Goal: Information Seeking & Learning: Learn about a topic

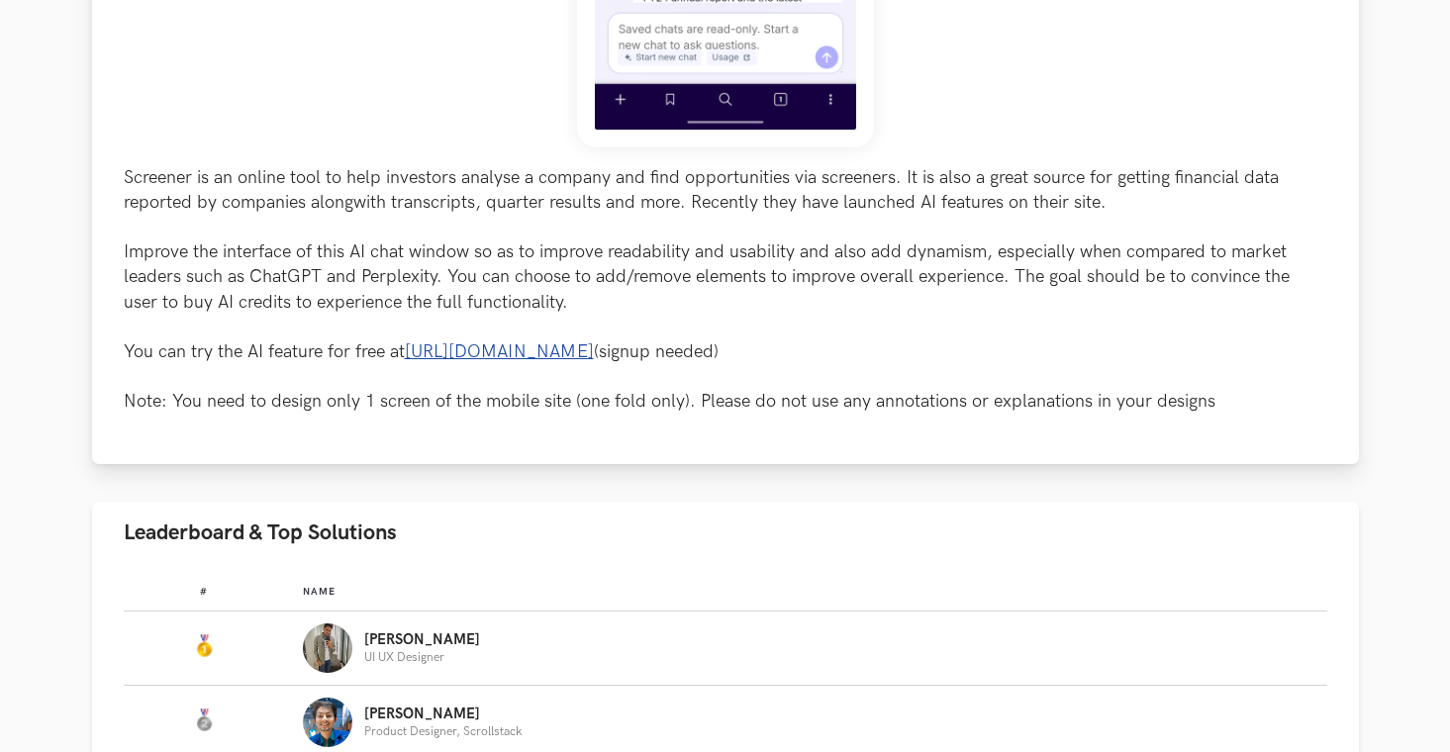
scroll to position [768, 0]
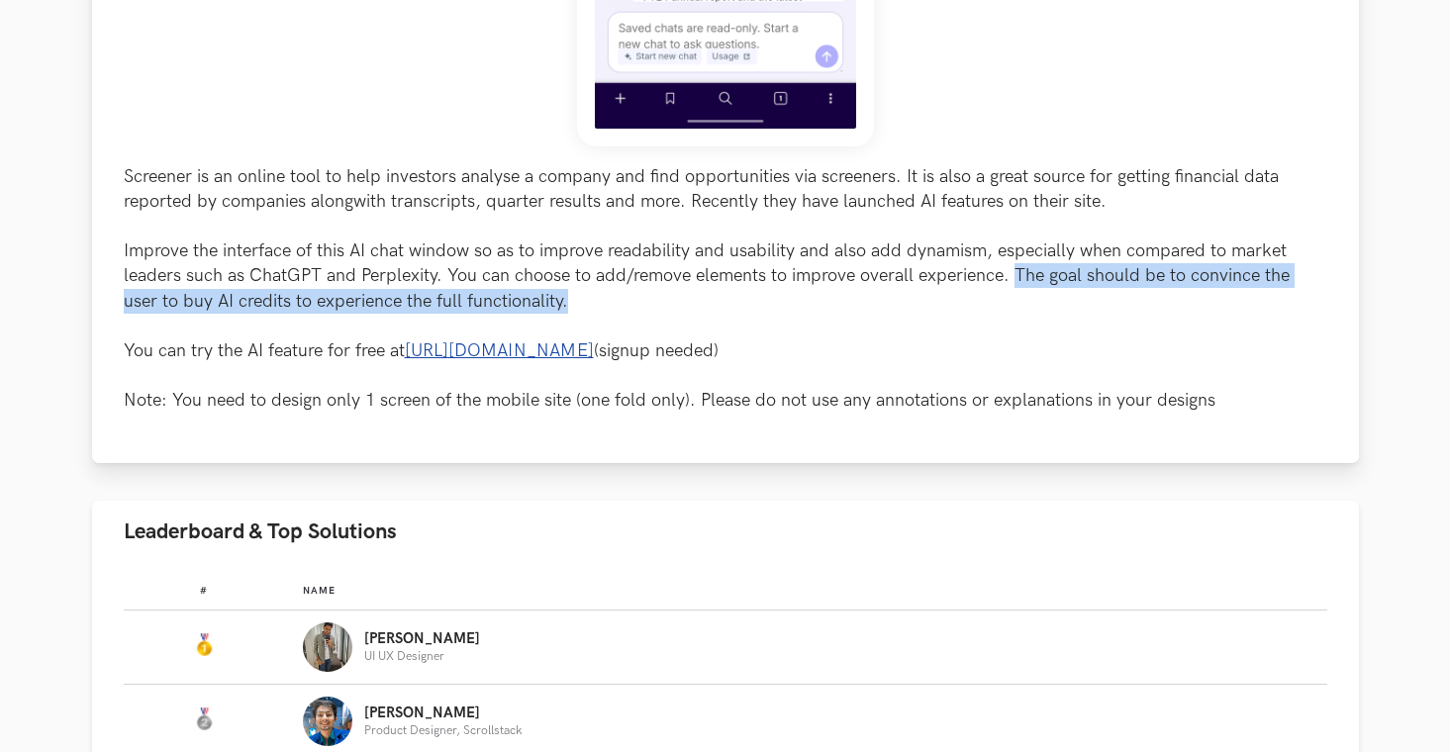
drag, startPoint x: 1012, startPoint y: 275, endPoint x: 1280, endPoint y: 296, distance: 268.0
click at [1280, 296] on p "Screener is an online tool to help investors analyse a company and find opportu…" at bounding box center [725, 288] width 1203 height 249
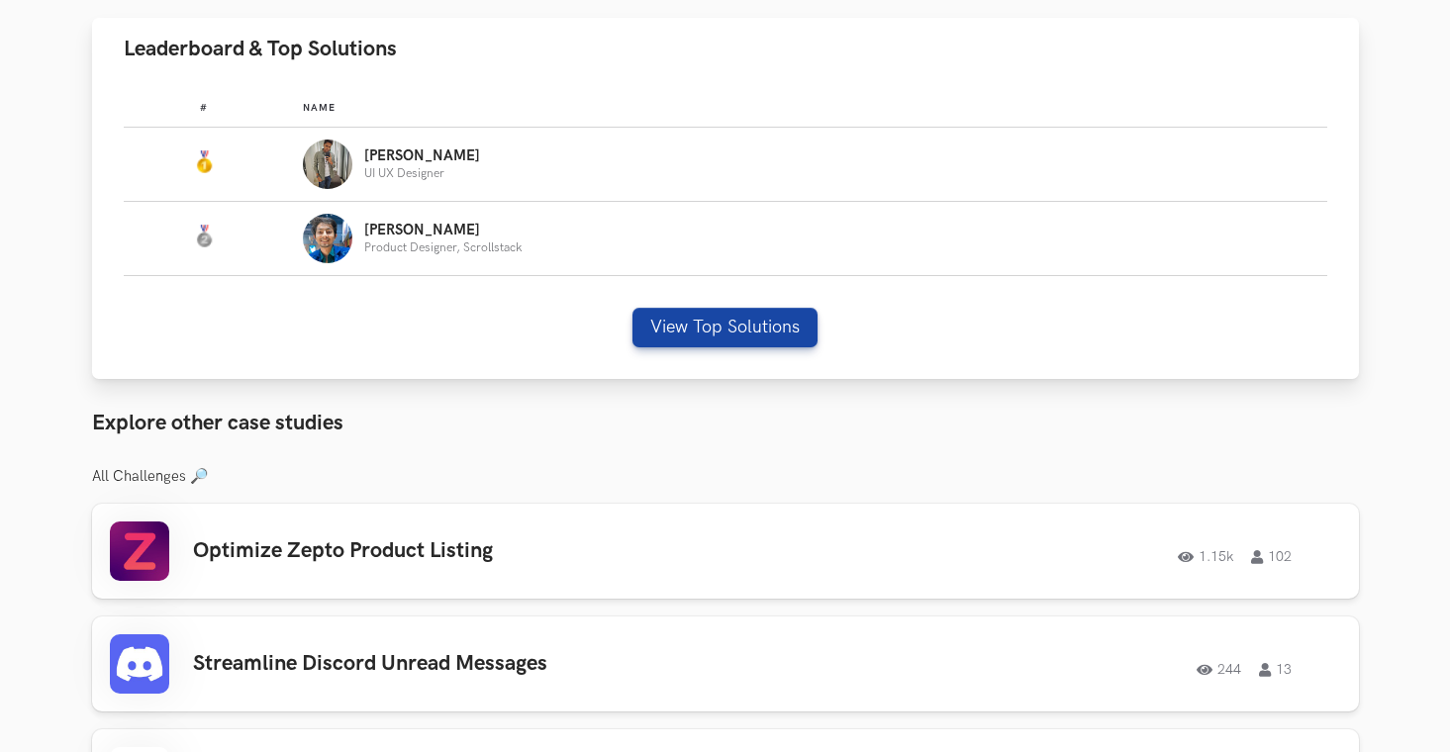
scroll to position [1252, 0]
click at [701, 323] on button "View Top Solutions" at bounding box center [724, 327] width 185 height 40
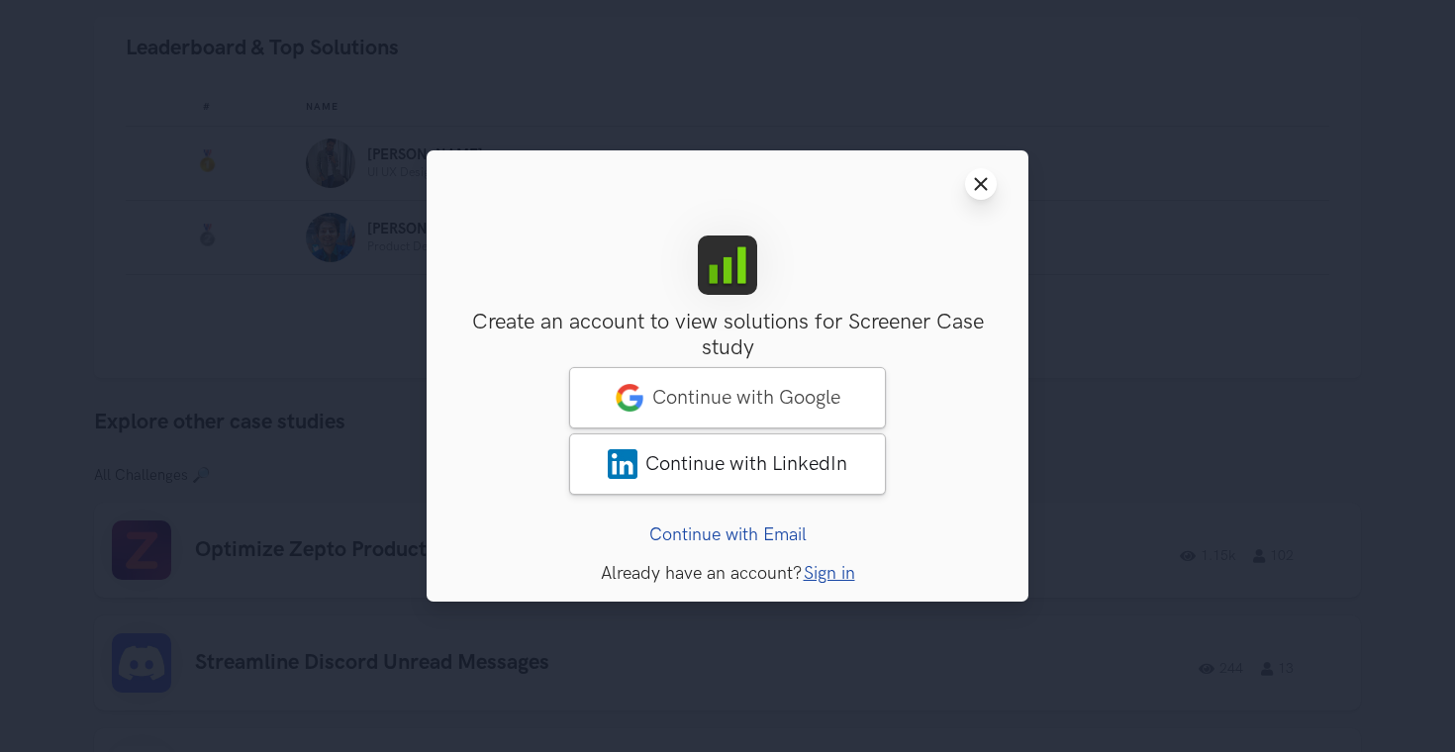
click at [975, 176] on icon "Close modal window" at bounding box center [981, 184] width 16 height 16
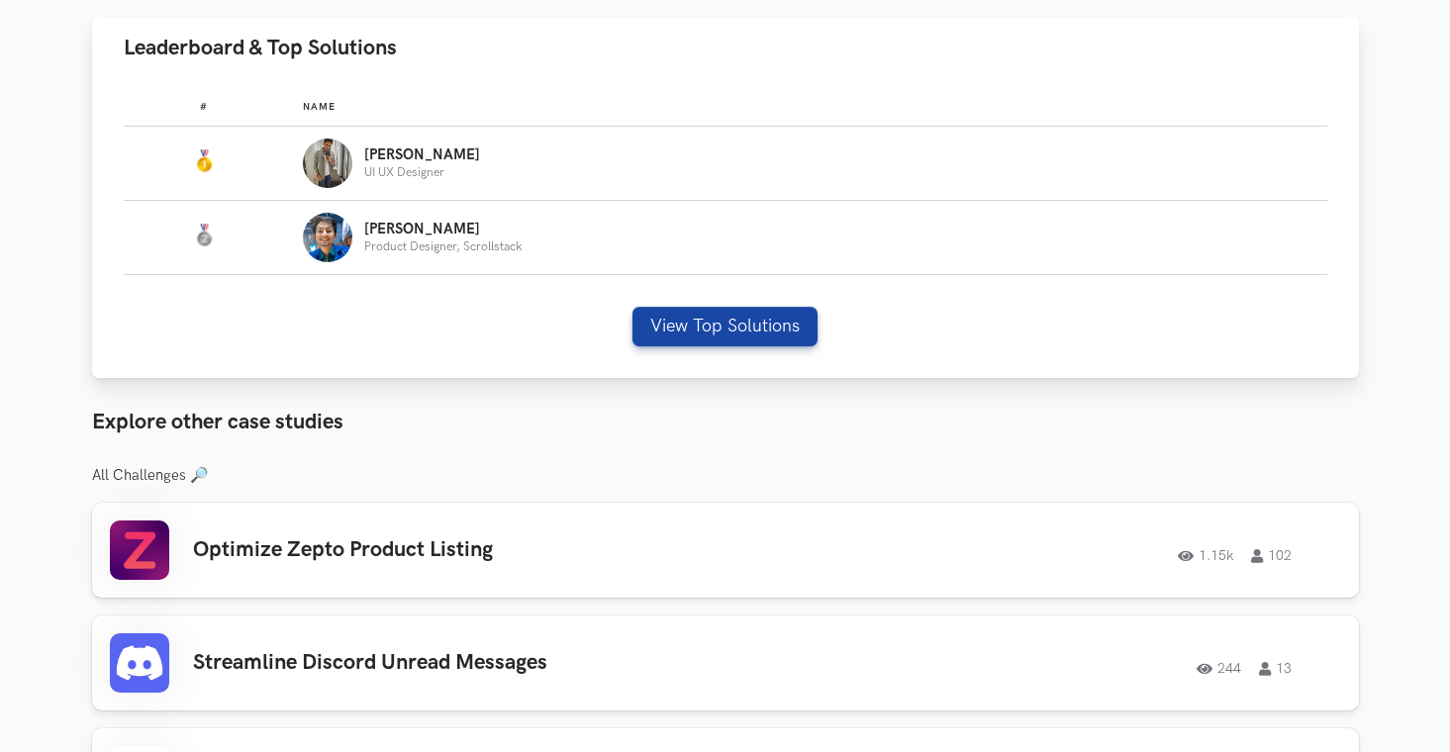
click at [365, 171] on p "UI UX Designer" at bounding box center [422, 172] width 116 height 13
click at [385, 153] on p "[PERSON_NAME]" at bounding box center [422, 155] width 116 height 16
click at [775, 320] on button "View Top Solutions" at bounding box center [724, 327] width 185 height 40
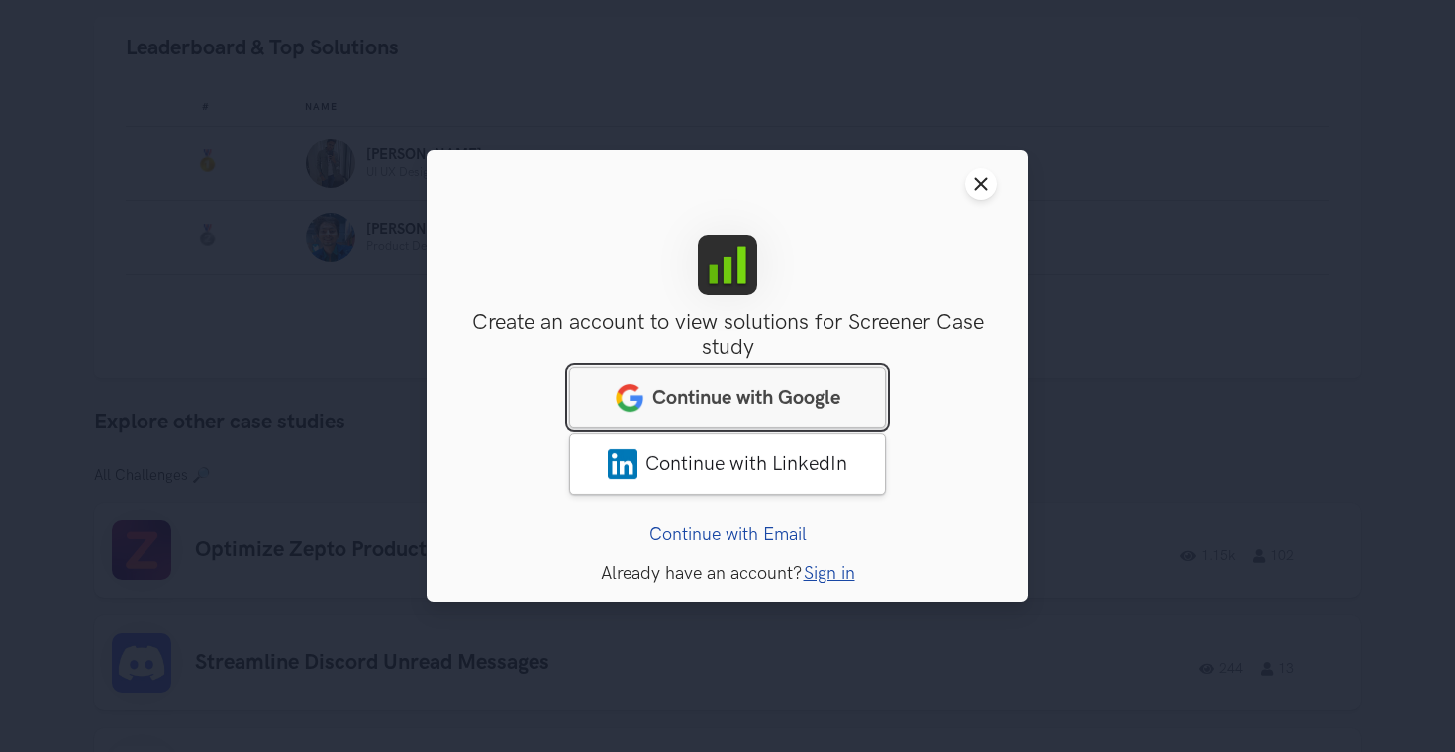
click at [774, 399] on span "Continue with Google" at bounding box center [746, 398] width 188 height 24
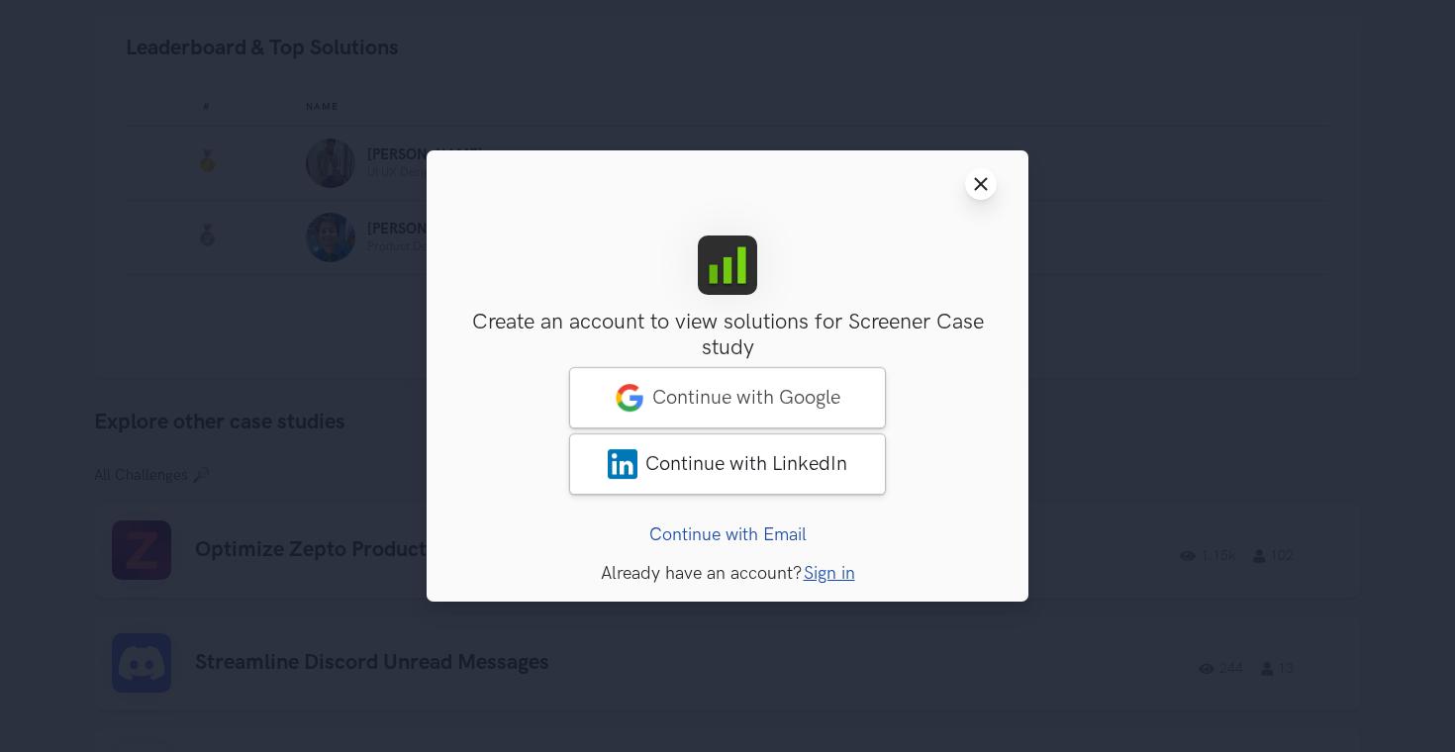
click at [979, 180] on icon "Close modal window" at bounding box center [981, 184] width 16 height 16
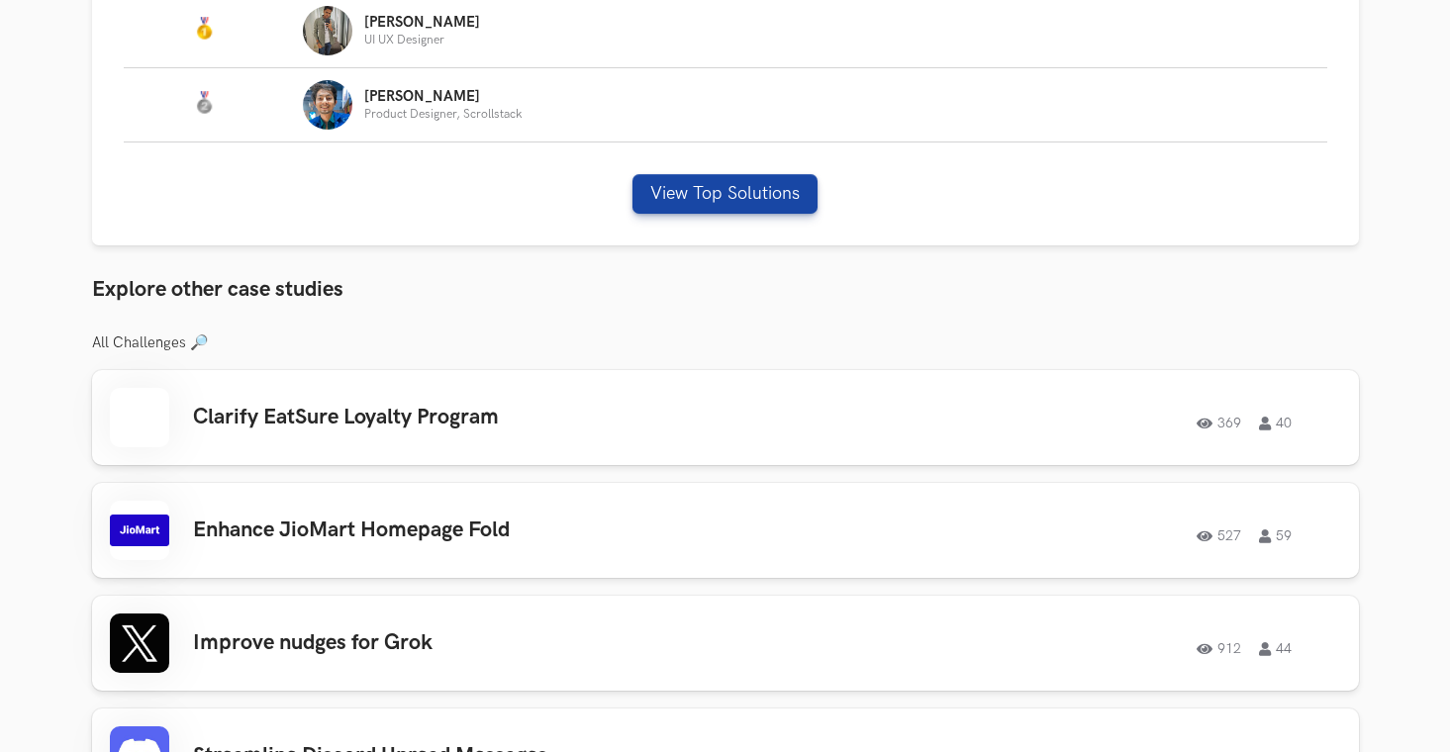
scroll to position [1398, 0]
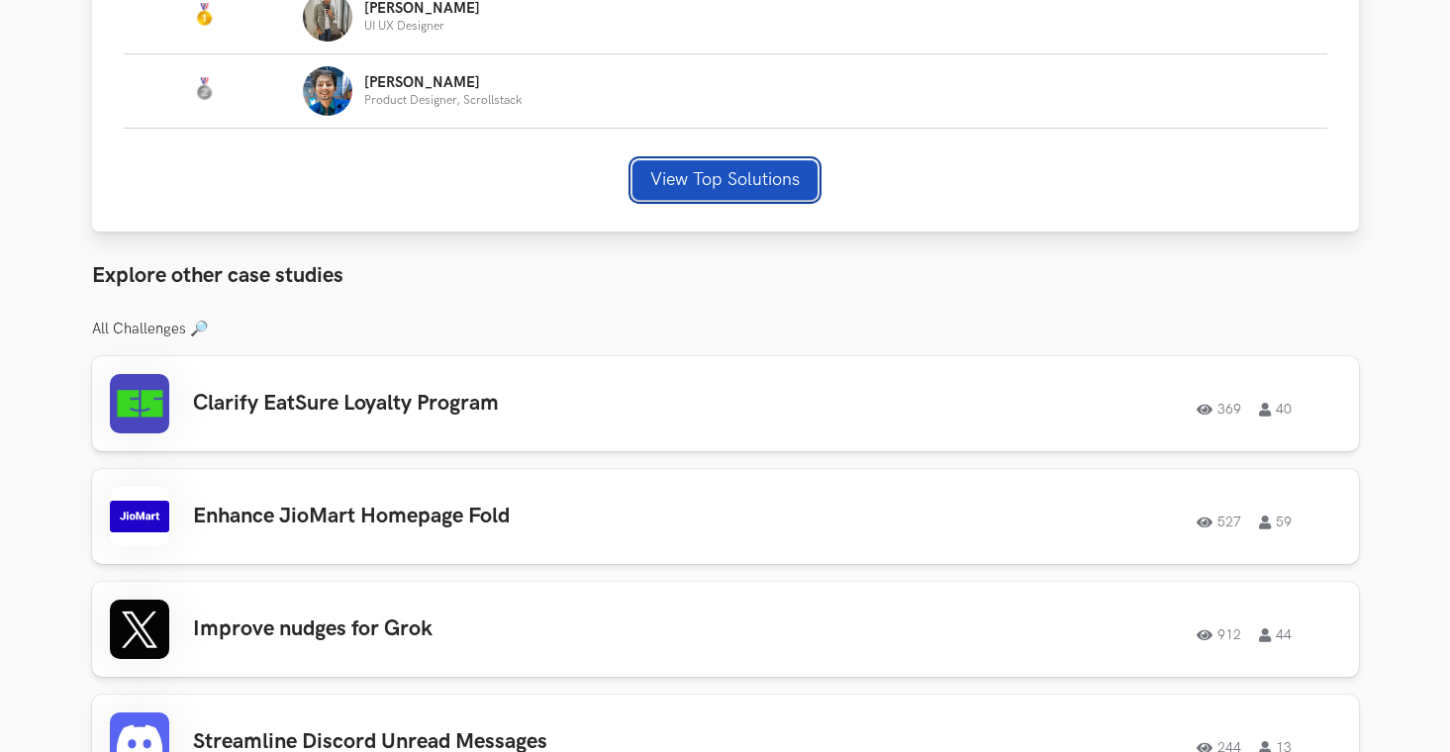
click at [776, 181] on button "View Top Solutions" at bounding box center [724, 180] width 185 height 40
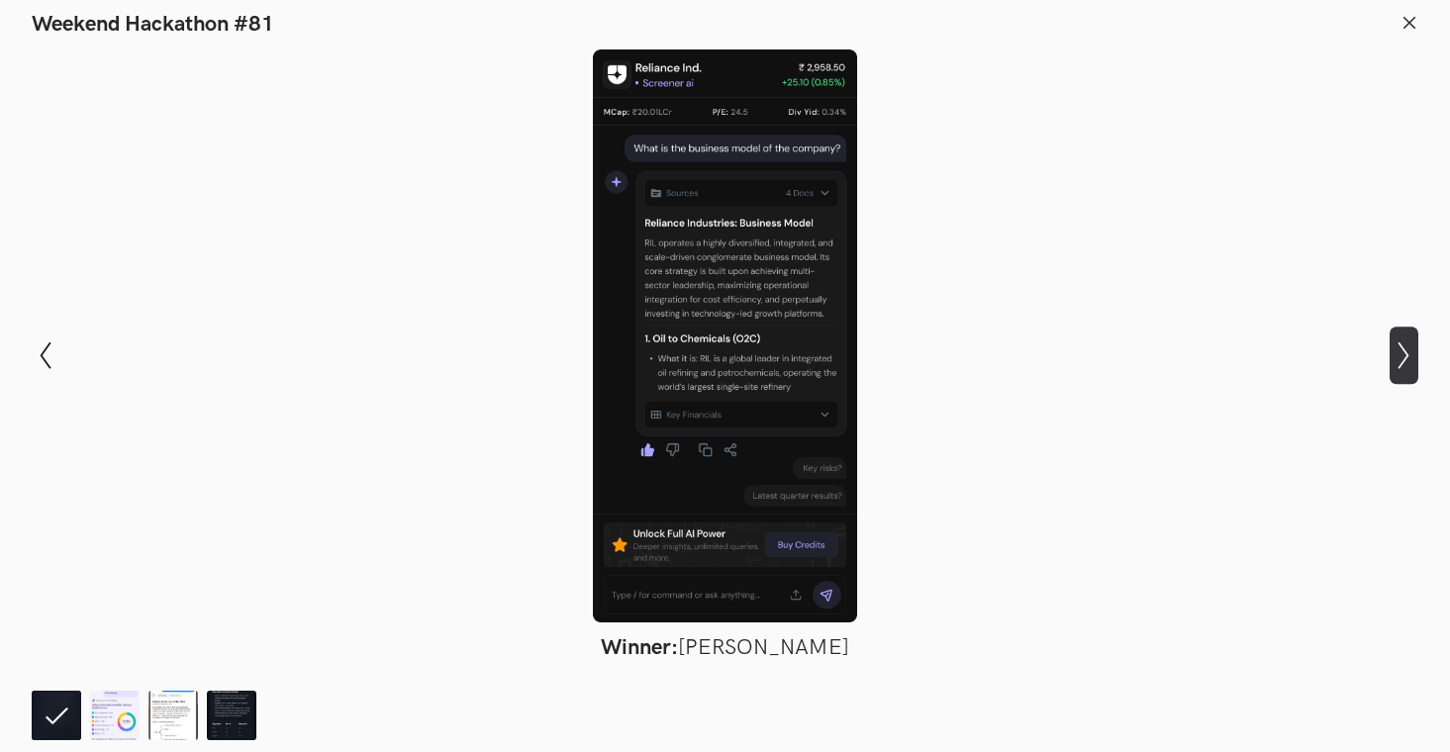
click at [1393, 361] on icon "Show next slide" at bounding box center [1403, 355] width 29 height 29
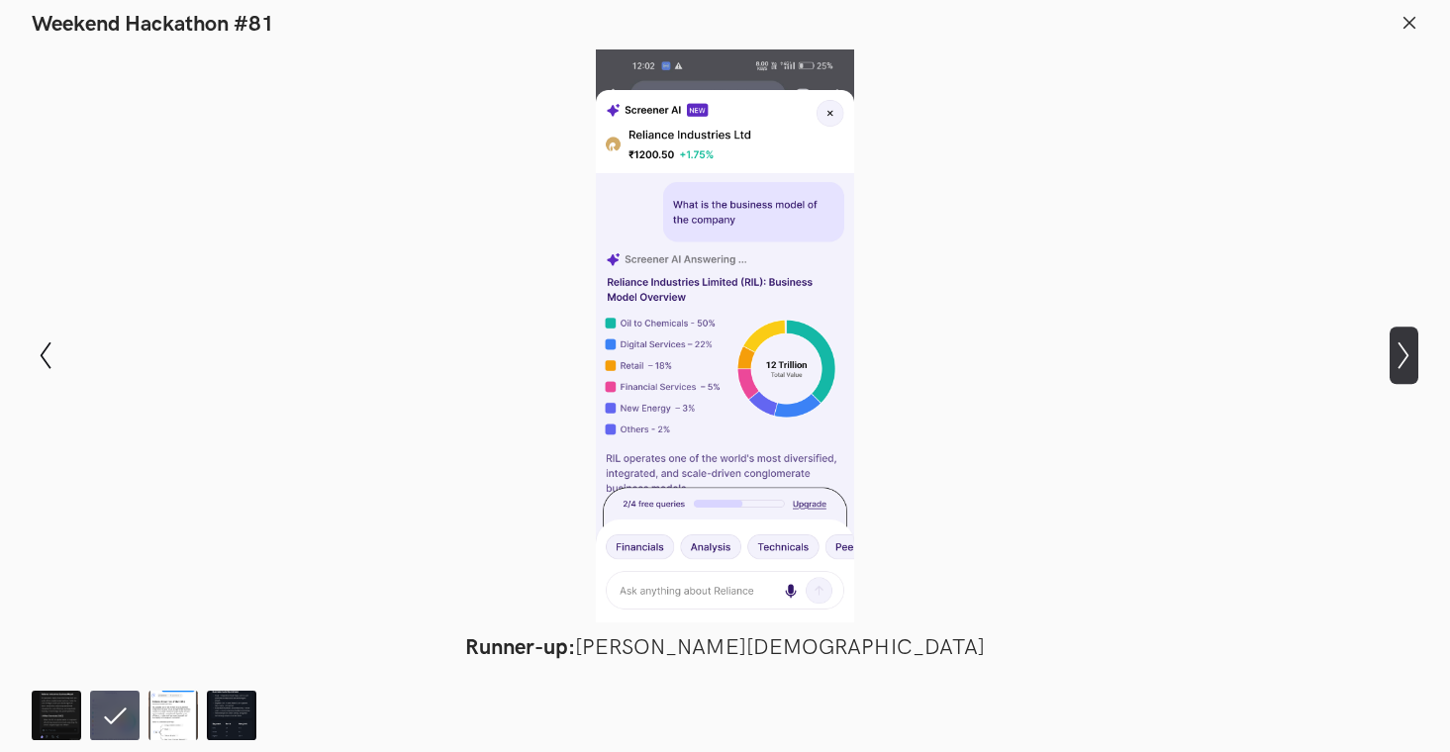
click at [1393, 361] on icon "Show next slide" at bounding box center [1403, 355] width 29 height 29
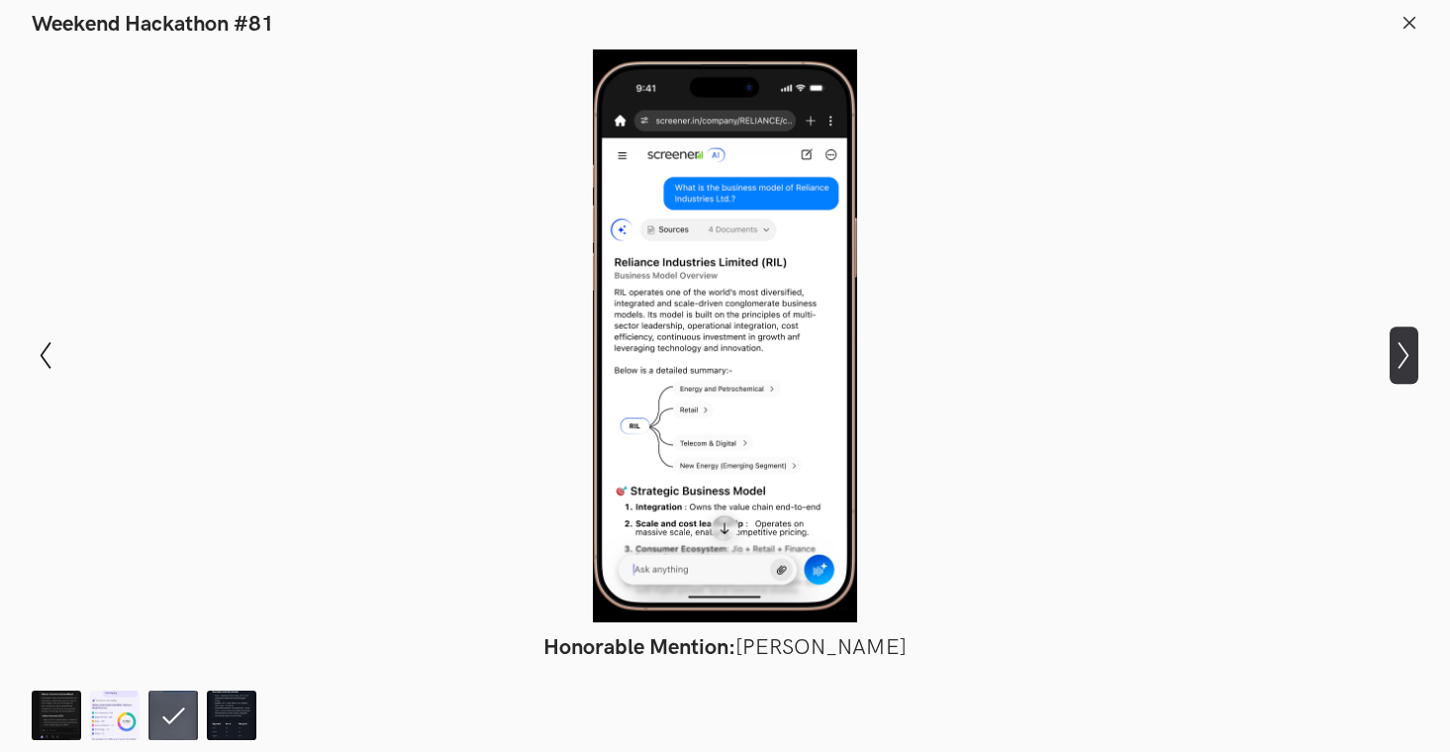
click at [1393, 361] on icon "Show next slide" at bounding box center [1403, 355] width 29 height 29
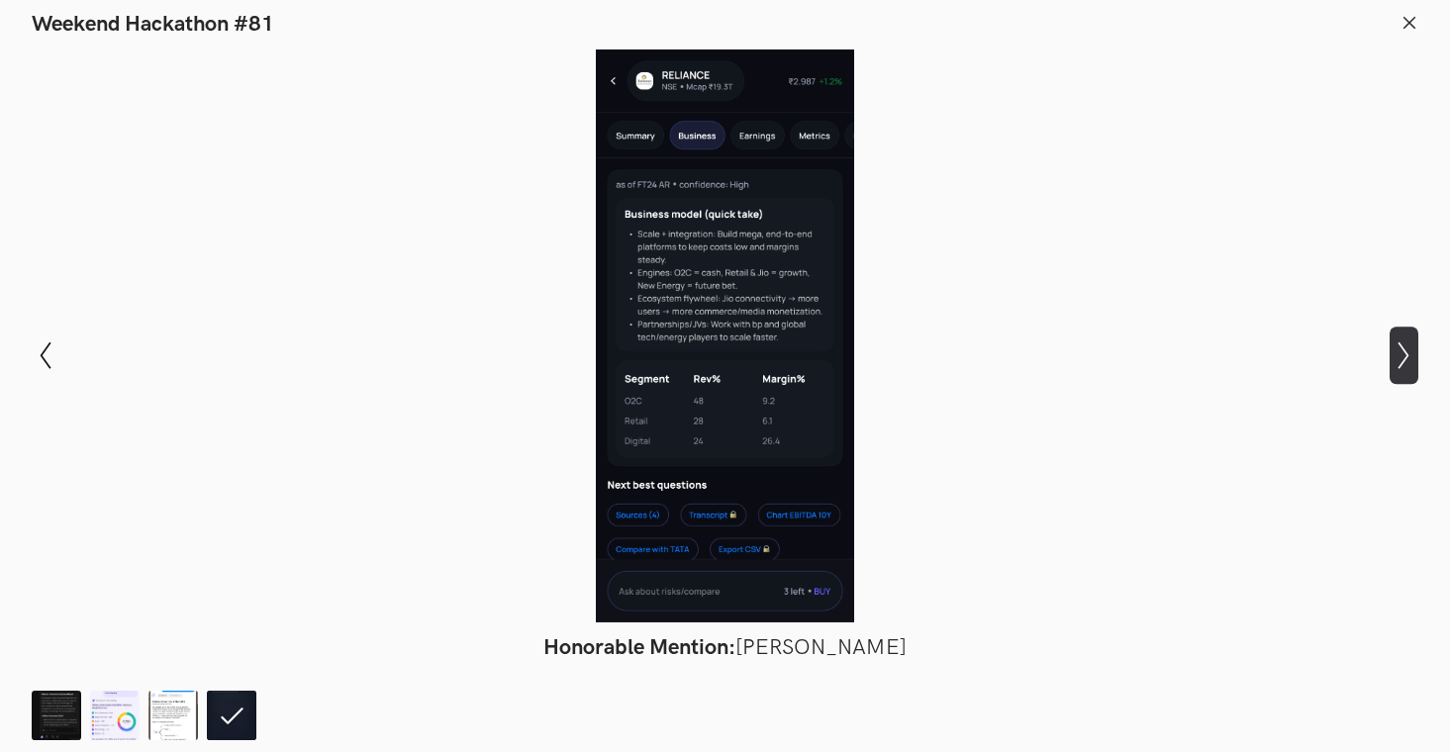
click at [1393, 361] on icon "Show next slide" at bounding box center [1403, 355] width 29 height 29
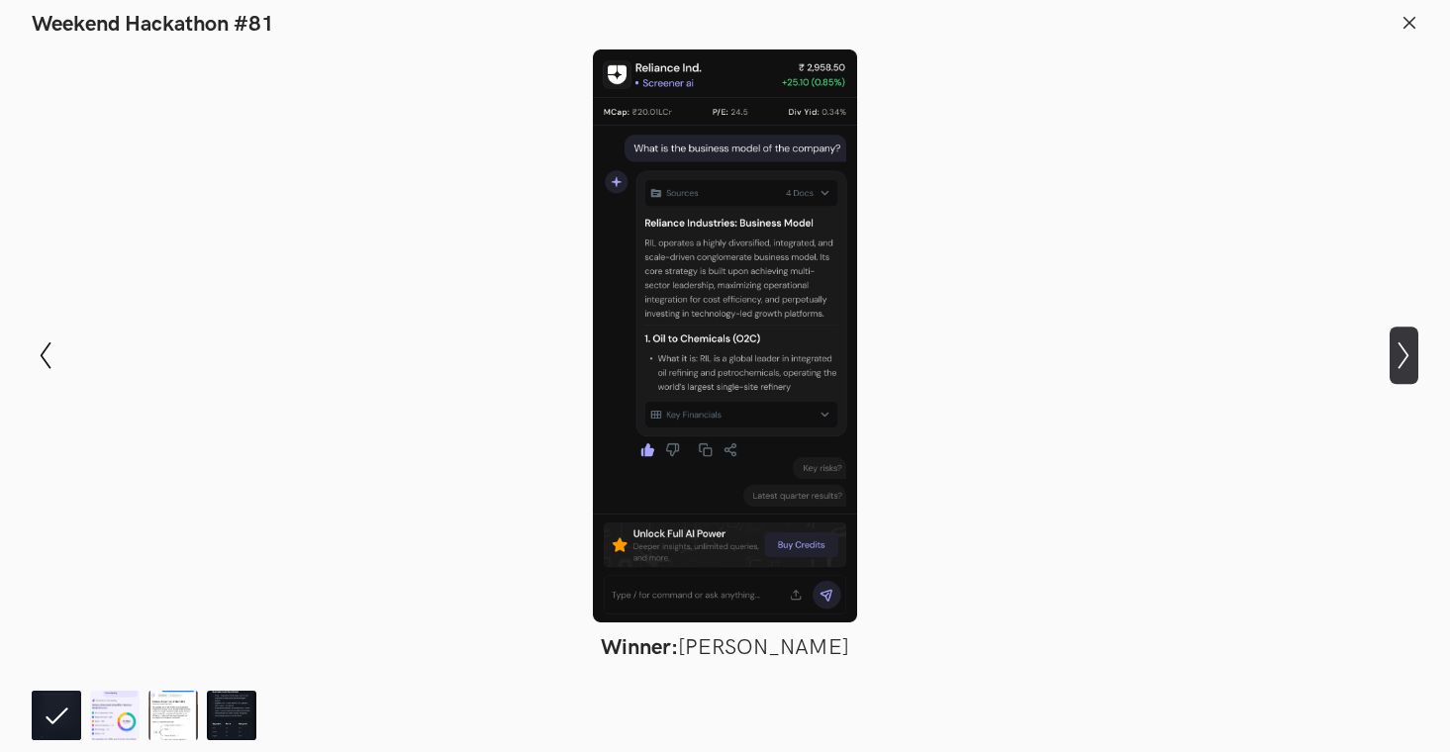
click at [1393, 361] on icon "Show next slide" at bounding box center [1403, 355] width 29 height 29
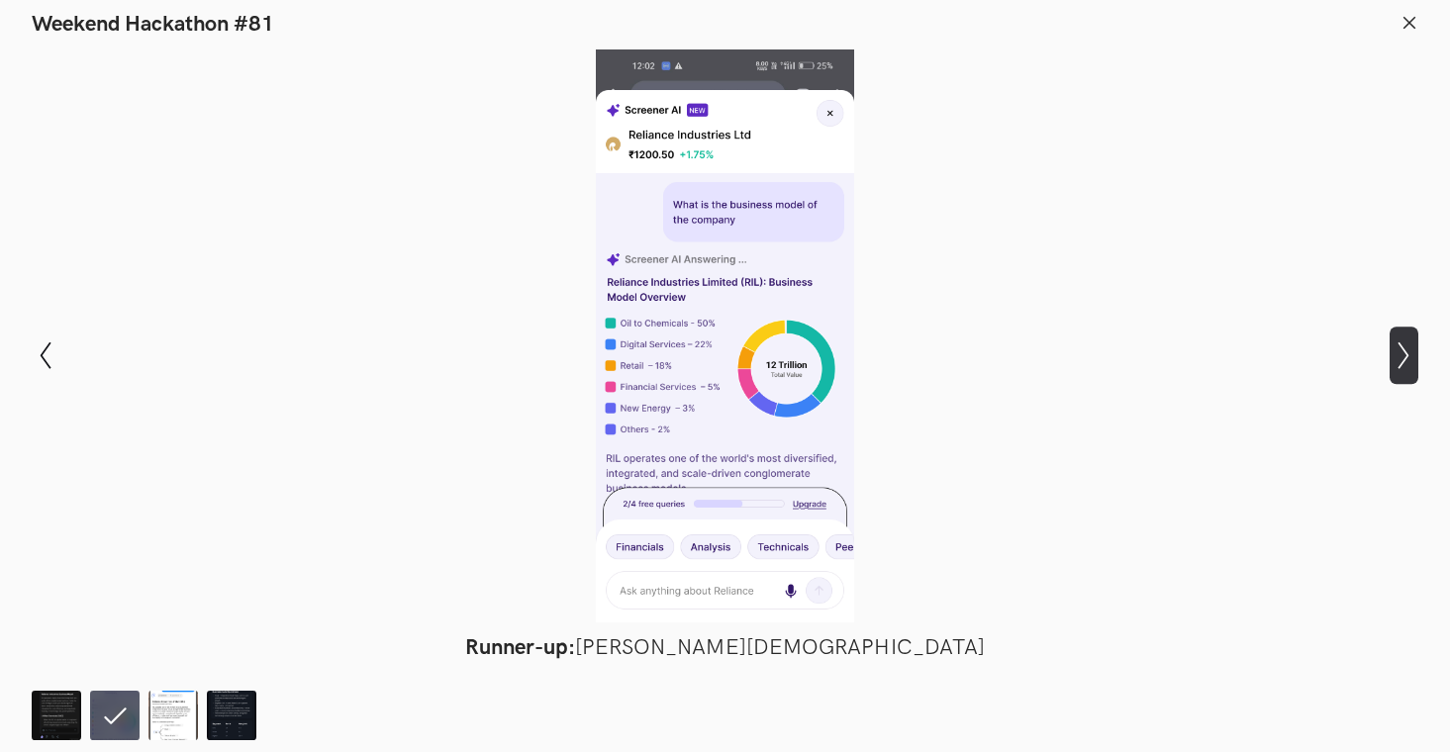
click at [1401, 359] on icon "Show next slide" at bounding box center [1403, 355] width 29 height 29
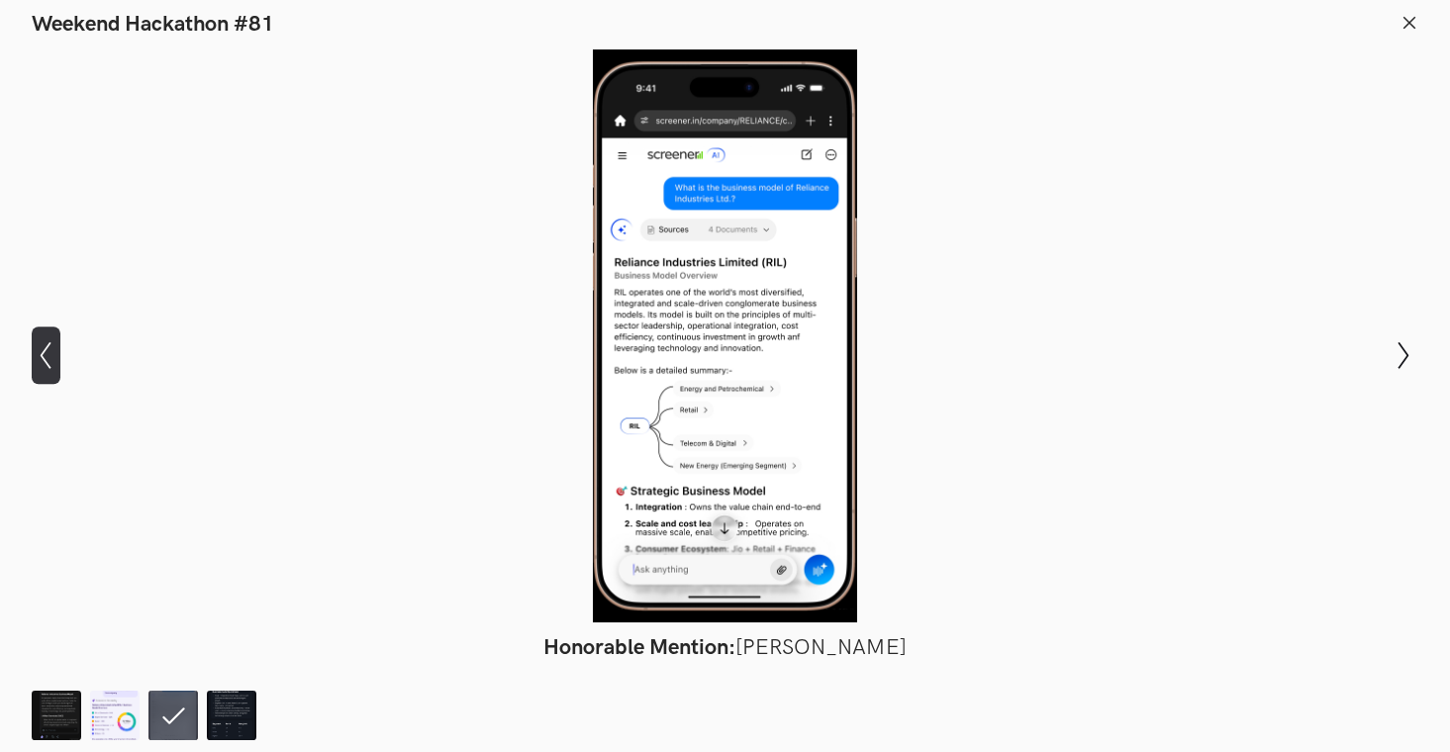
click at [45, 354] on icon "Show previous slide" at bounding box center [46, 355] width 29 height 29
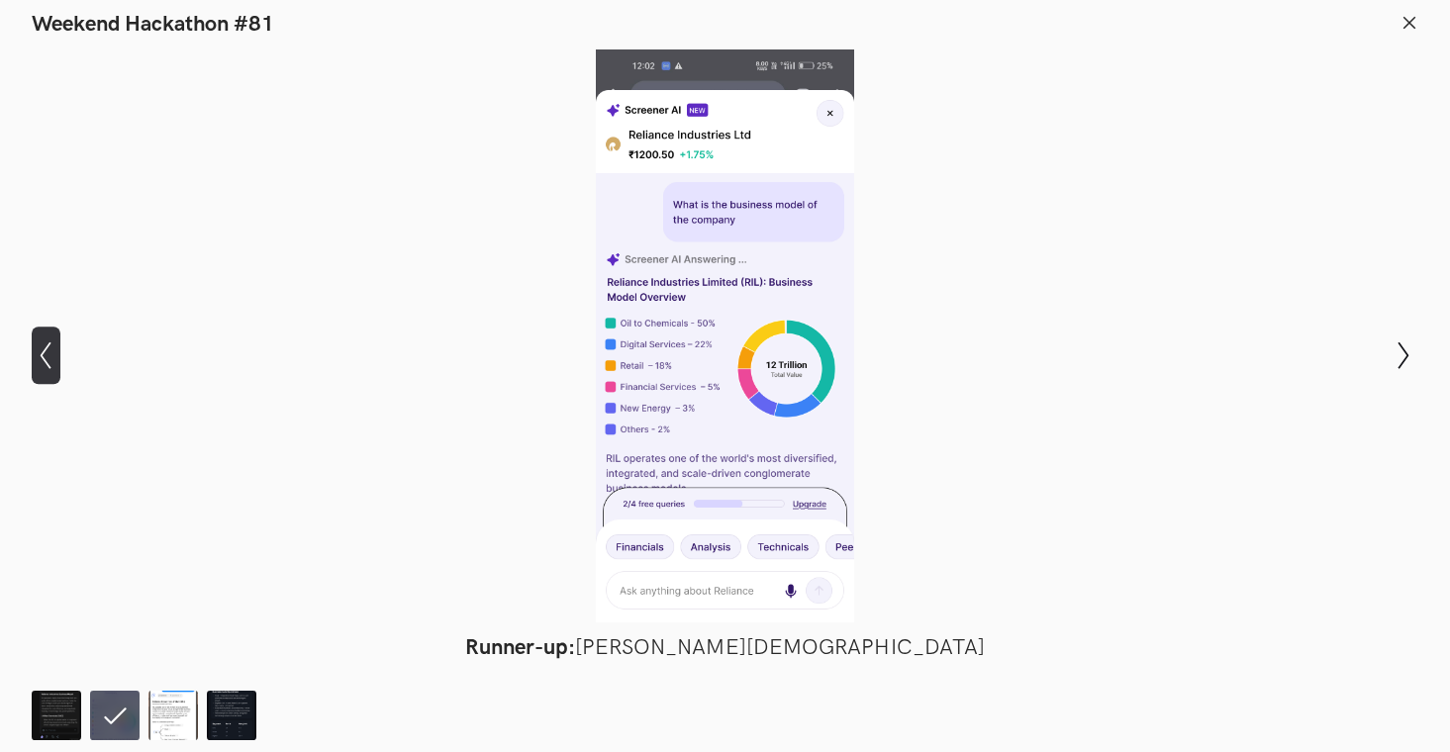
click at [45, 354] on icon "Show previous slide" at bounding box center [46, 355] width 29 height 29
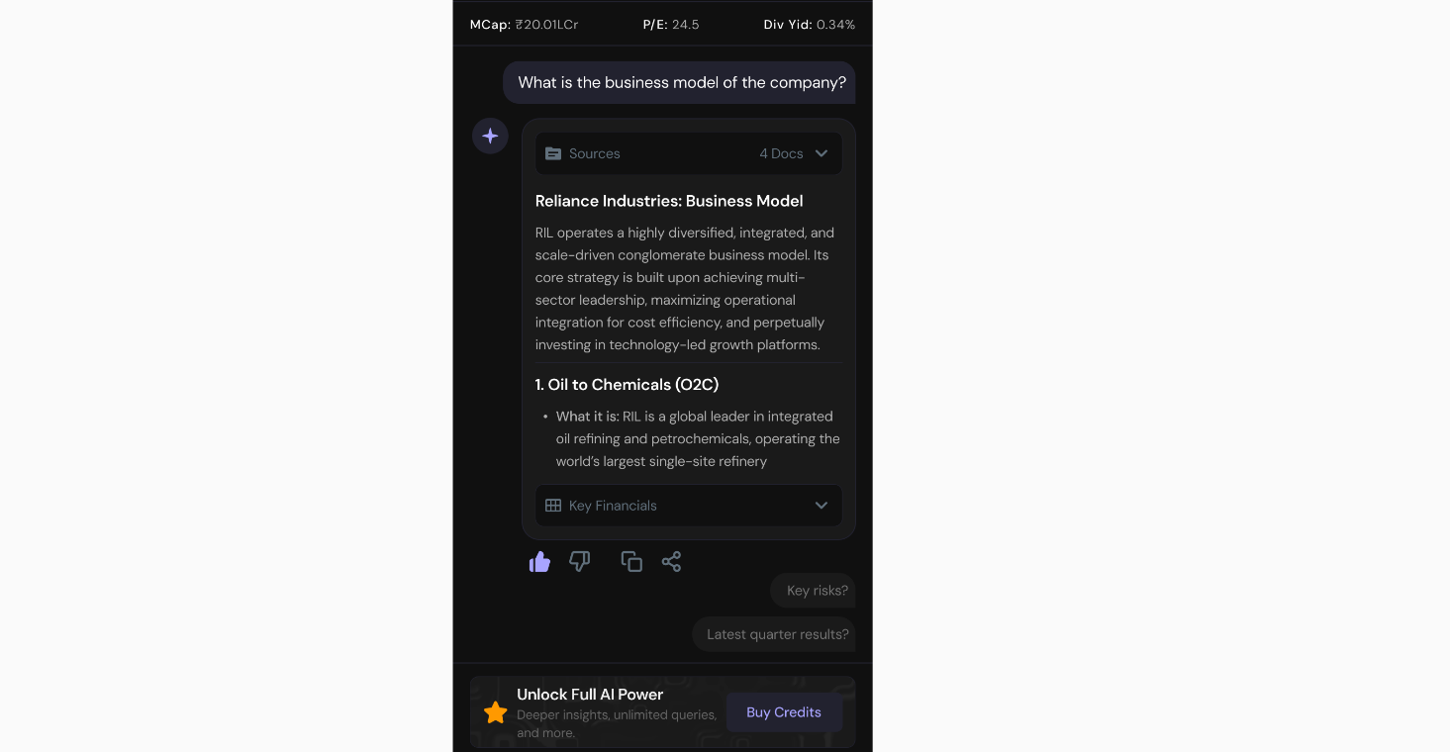
click at [727, 418] on div at bounding box center [724, 335] width 1305 height 573
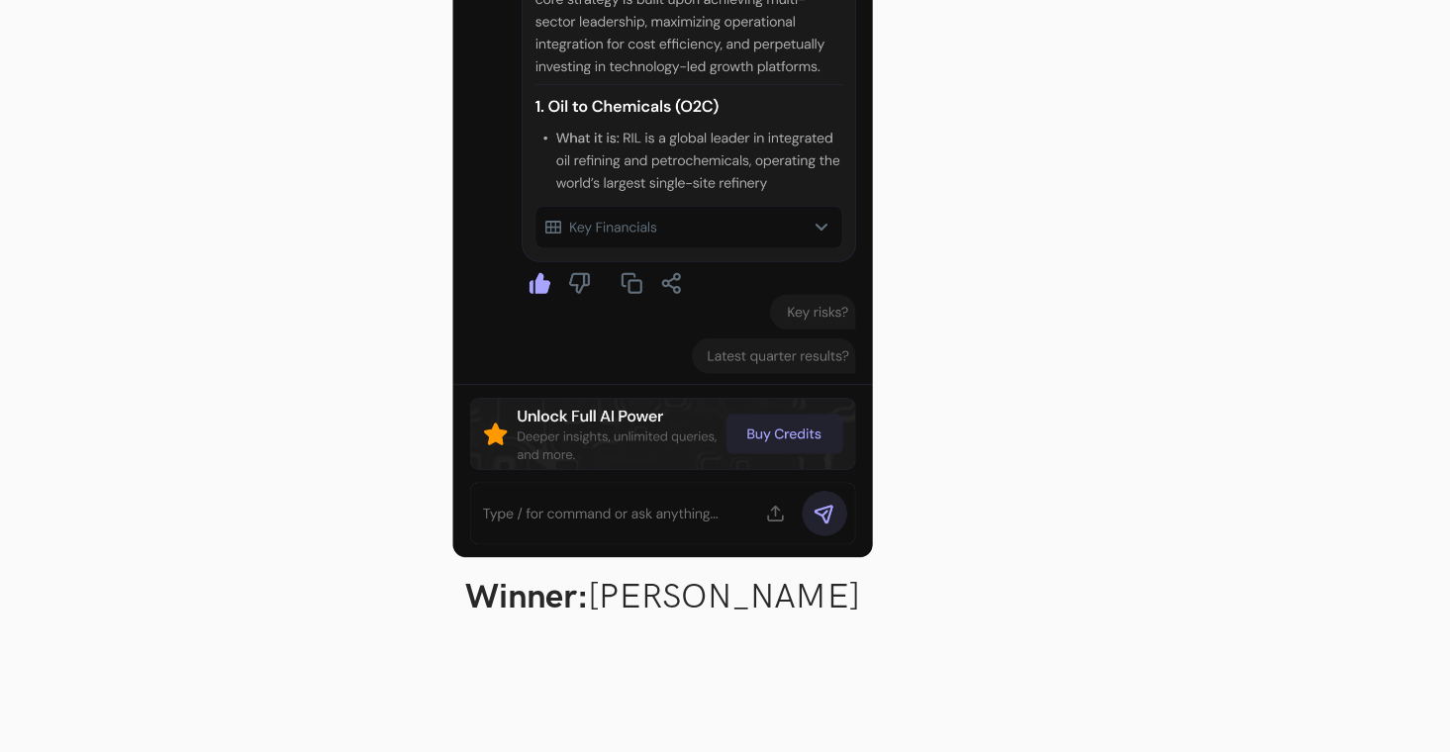
scroll to position [1457, 0]
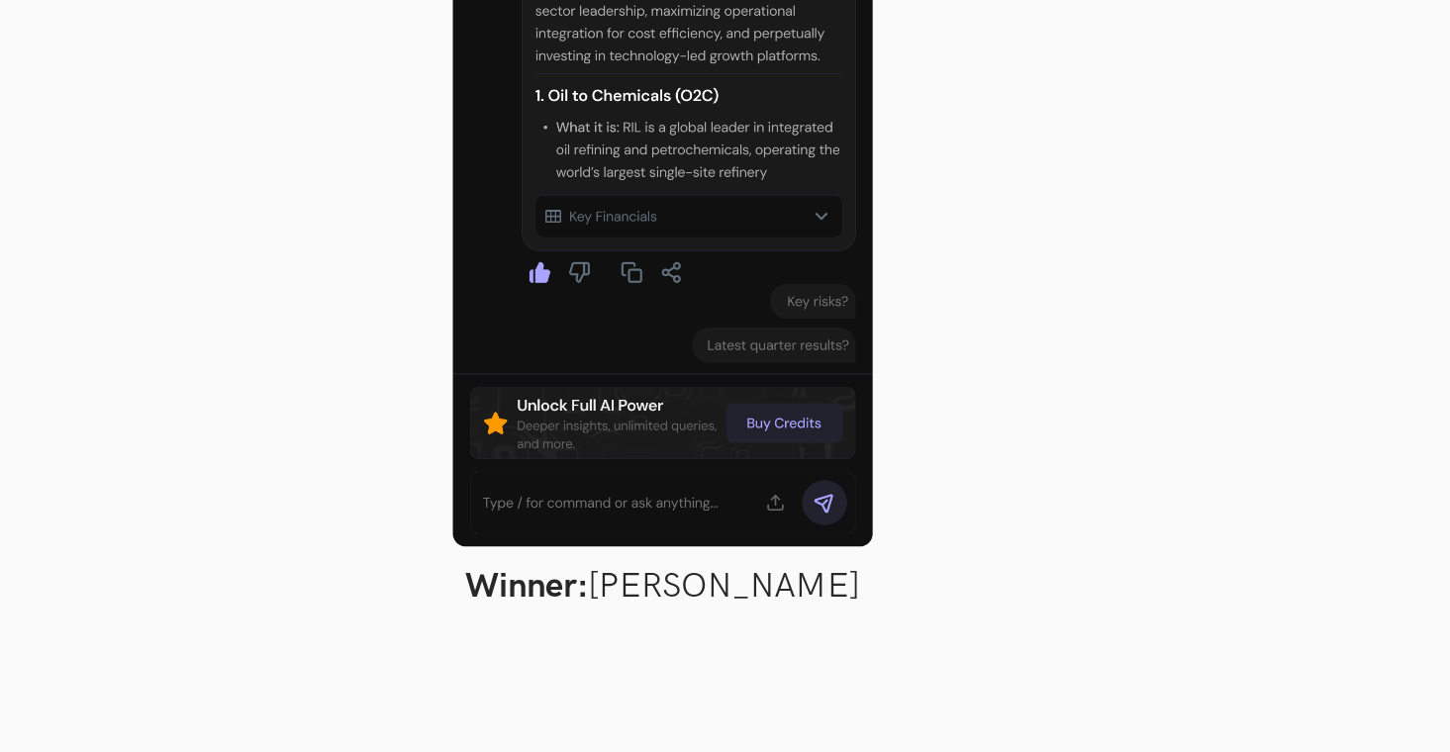
click at [715, 419] on div at bounding box center [724, 335] width 1305 height 573
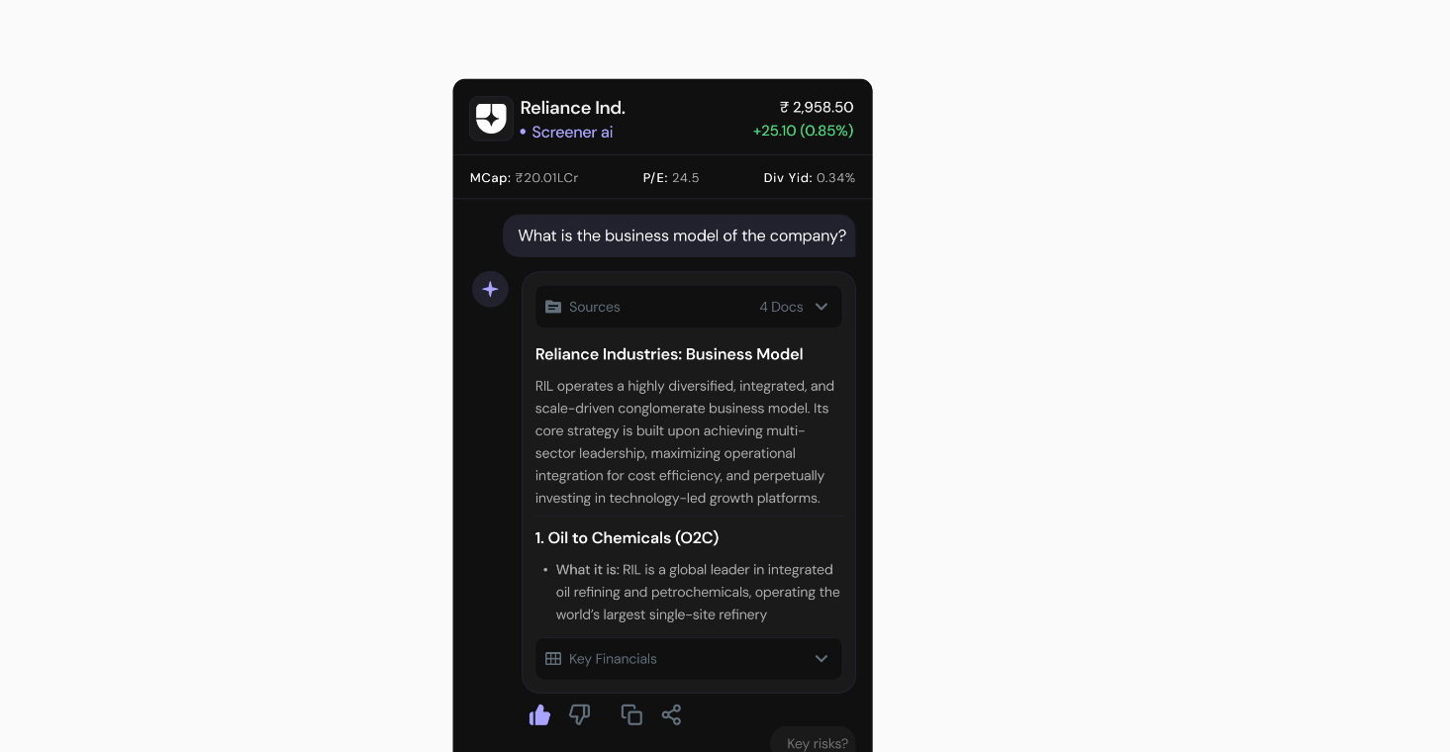
scroll to position [361, 0]
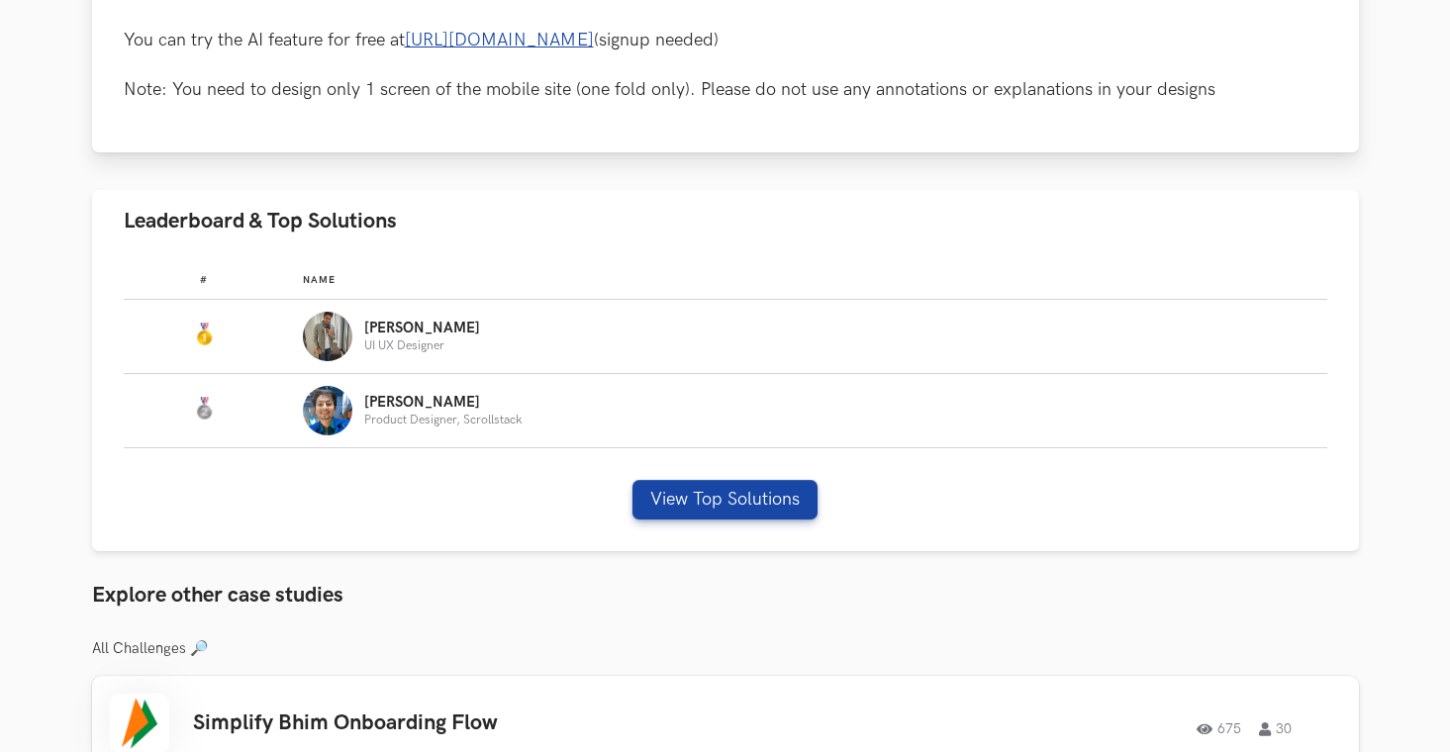
scroll to position [1081, 0]
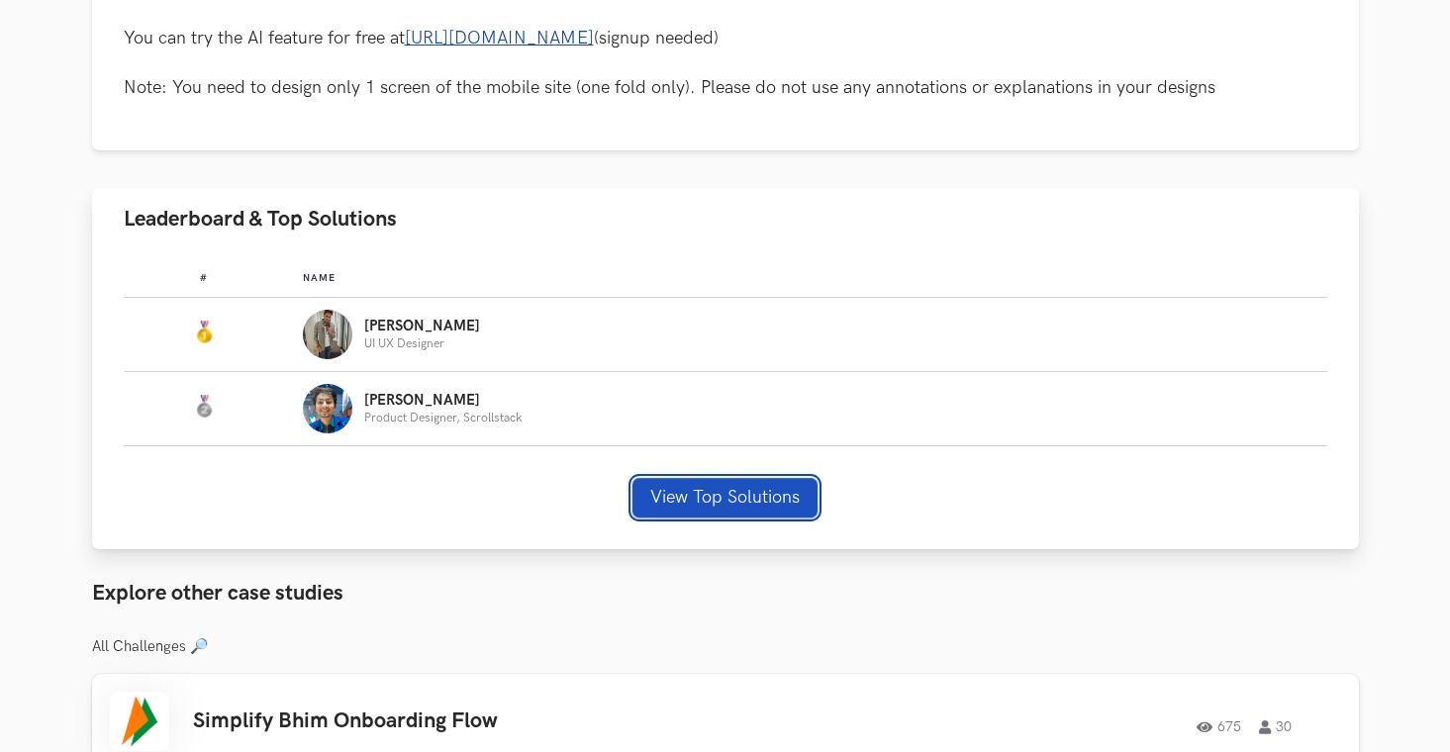
click at [681, 494] on button "View Top Solutions" at bounding box center [724, 498] width 185 height 40
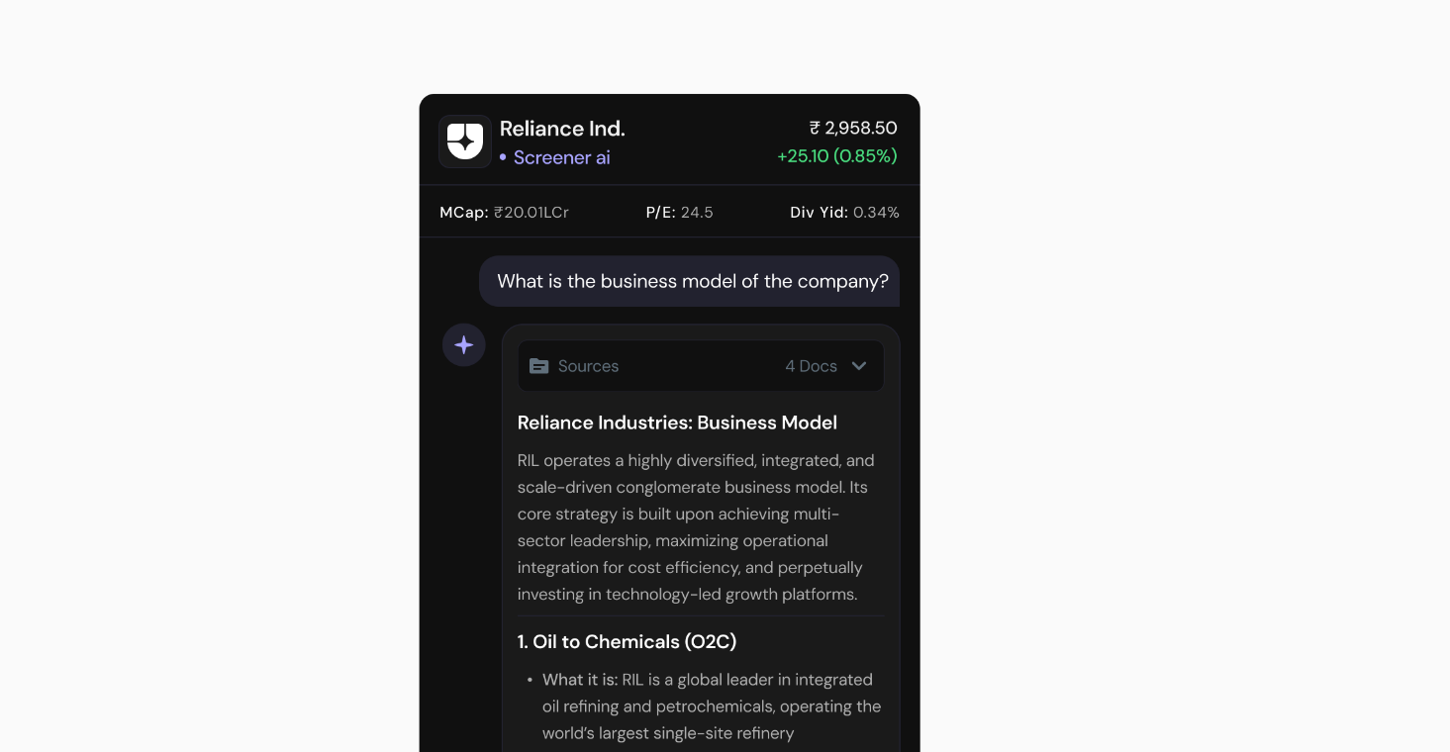
scroll to position [0, 0]
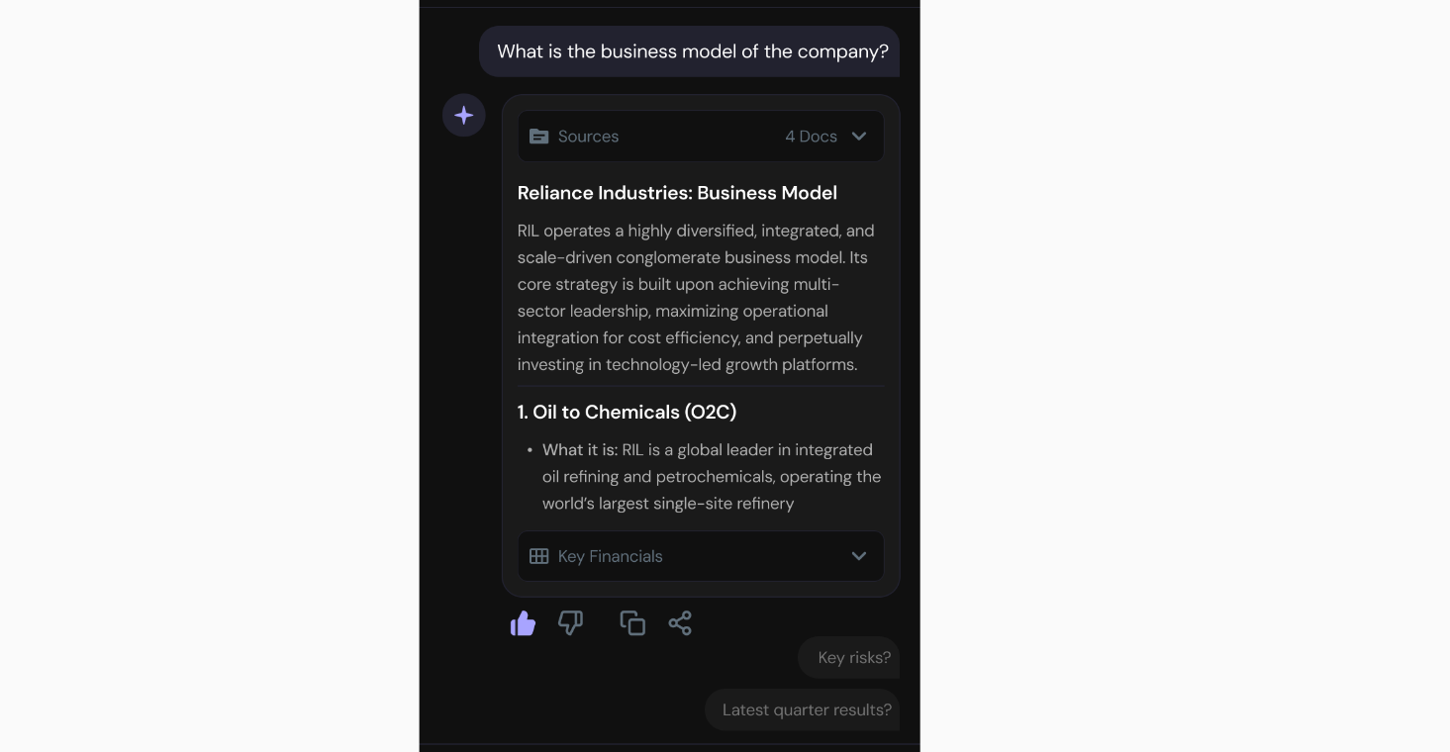
click at [761, 203] on div at bounding box center [724, 335] width 1305 height 573
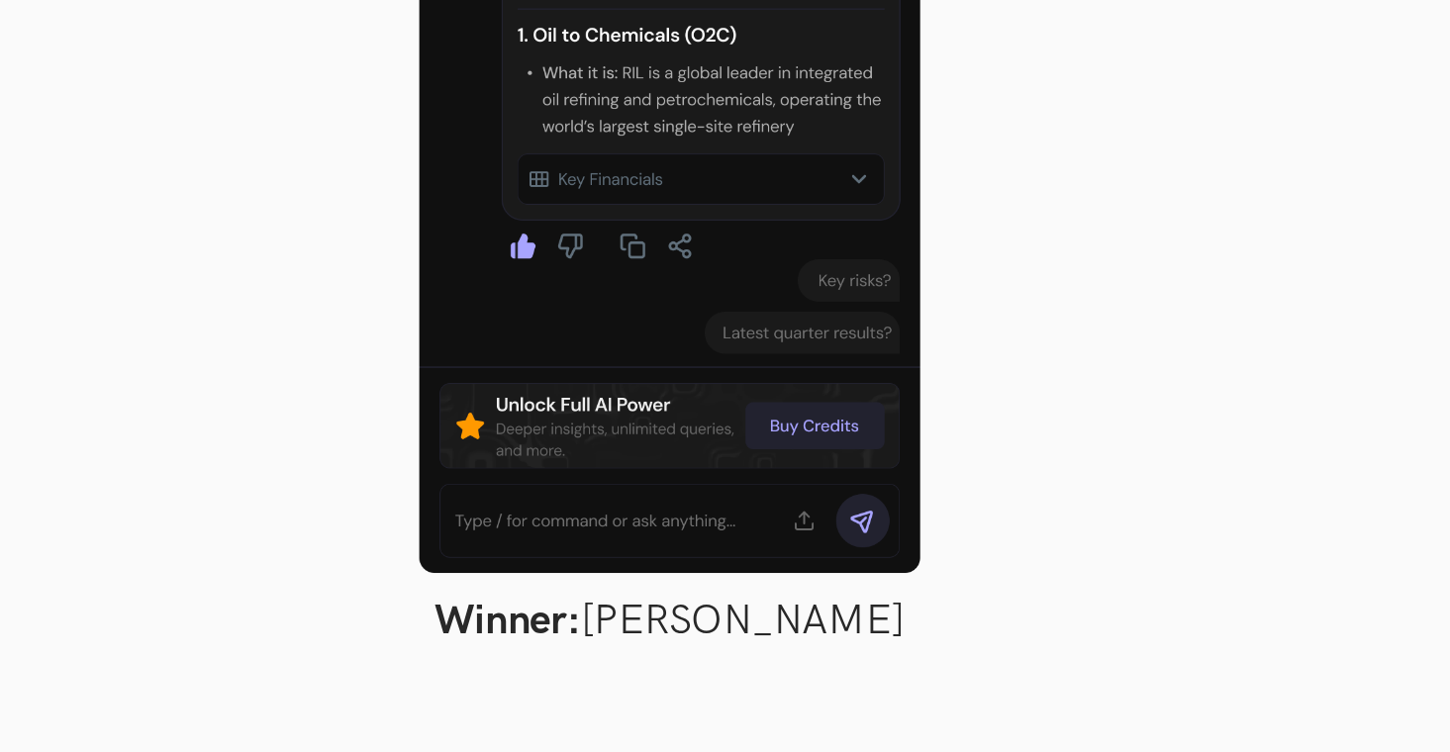
click at [940, 518] on div at bounding box center [724, 335] width 1305 height 573
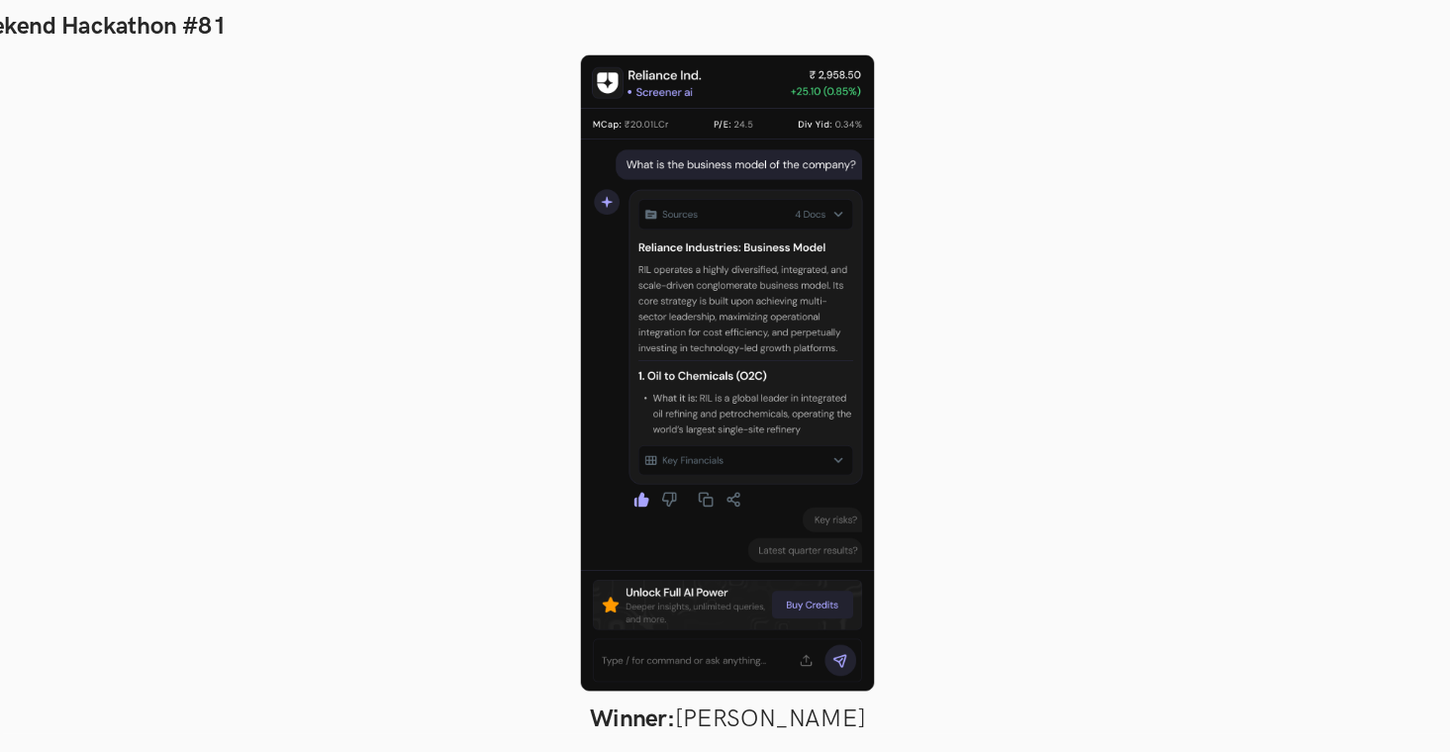
click at [1302, 263] on div at bounding box center [724, 335] width 1305 height 573
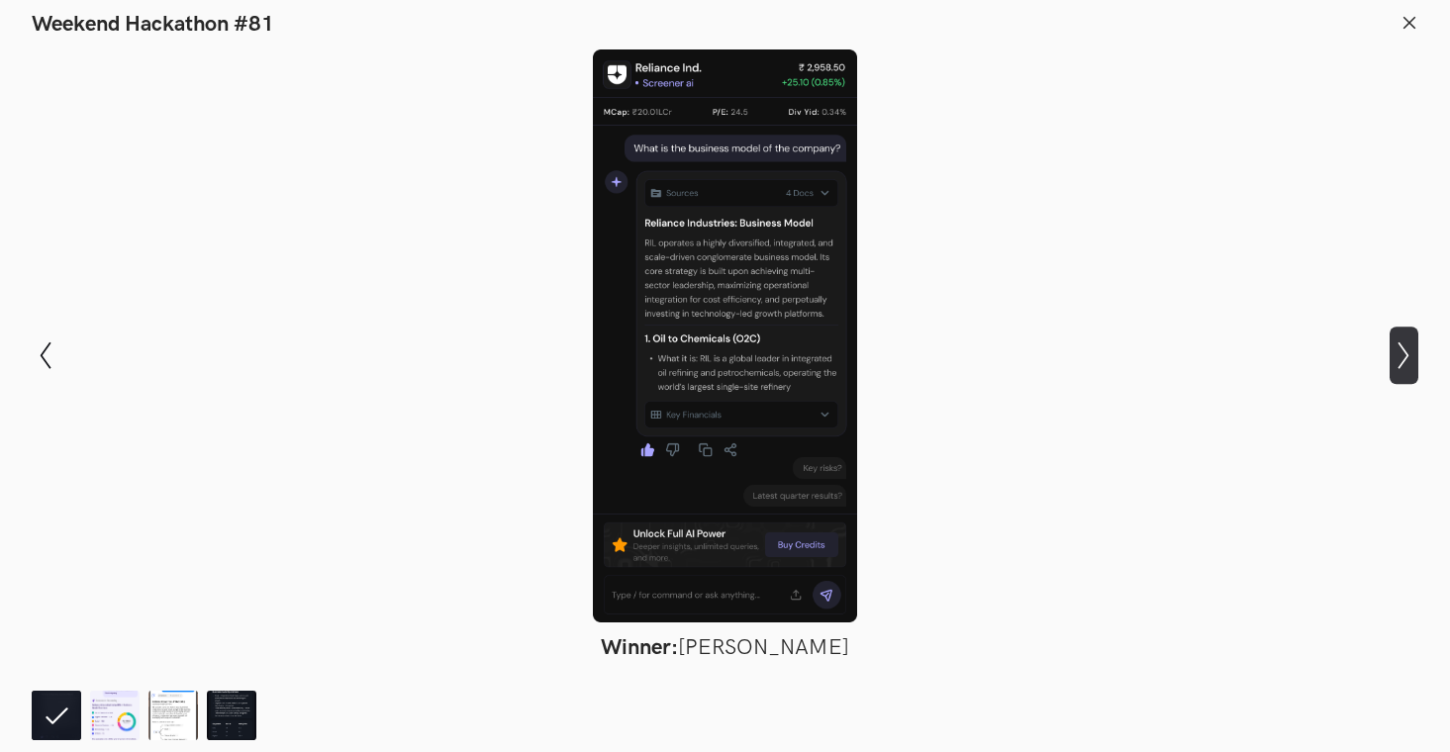
click at [1400, 359] on icon "Show next slide" at bounding box center [1403, 355] width 29 height 29
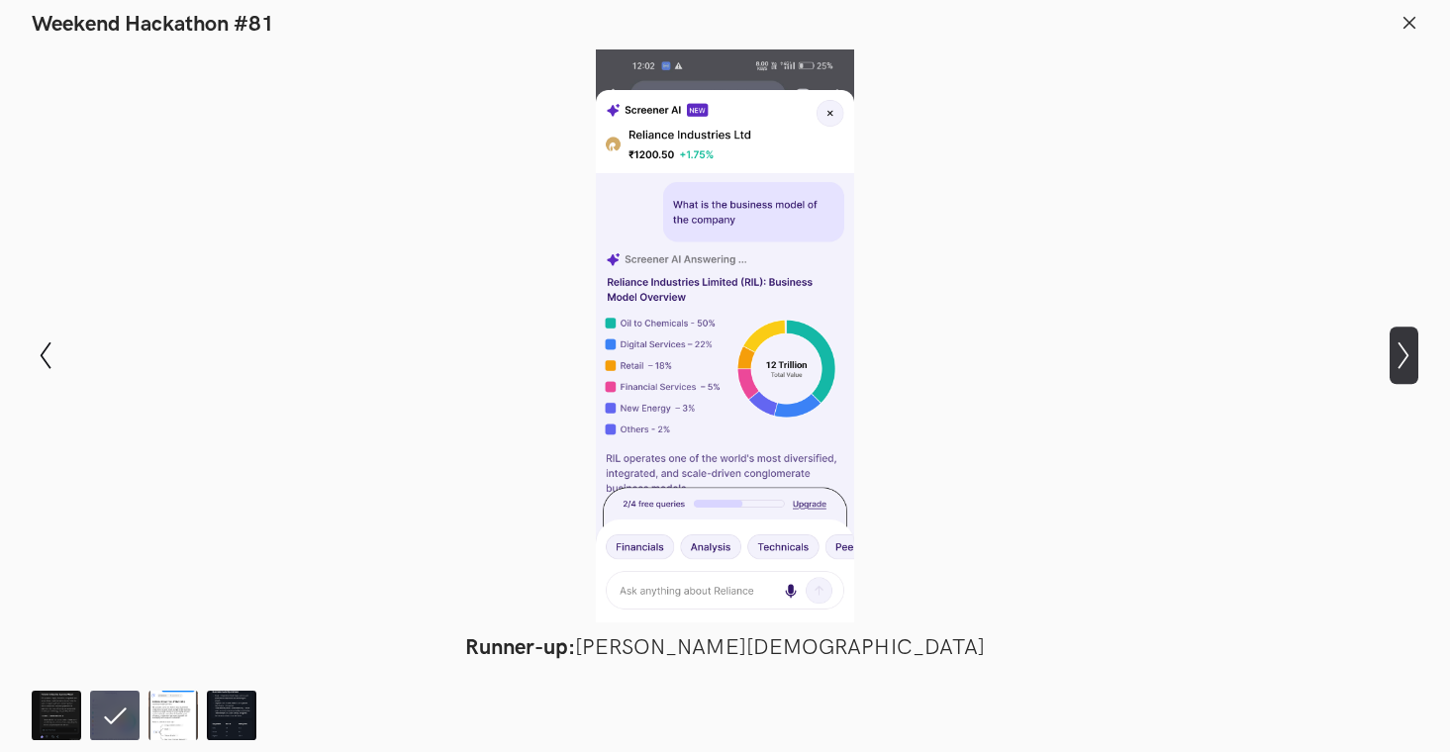
click at [1400, 359] on icon "Show next slide" at bounding box center [1403, 355] width 29 height 29
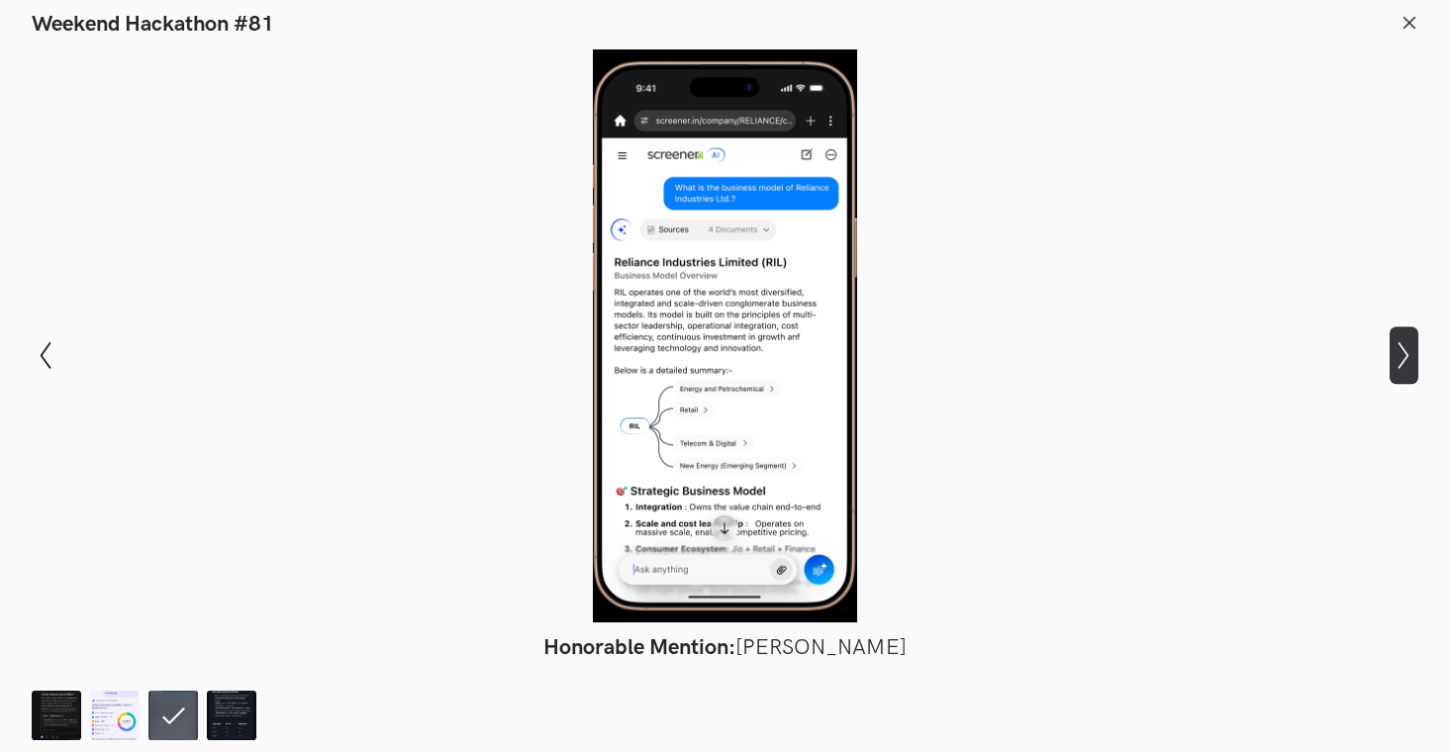
click at [1400, 359] on icon "Show next slide" at bounding box center [1403, 355] width 29 height 29
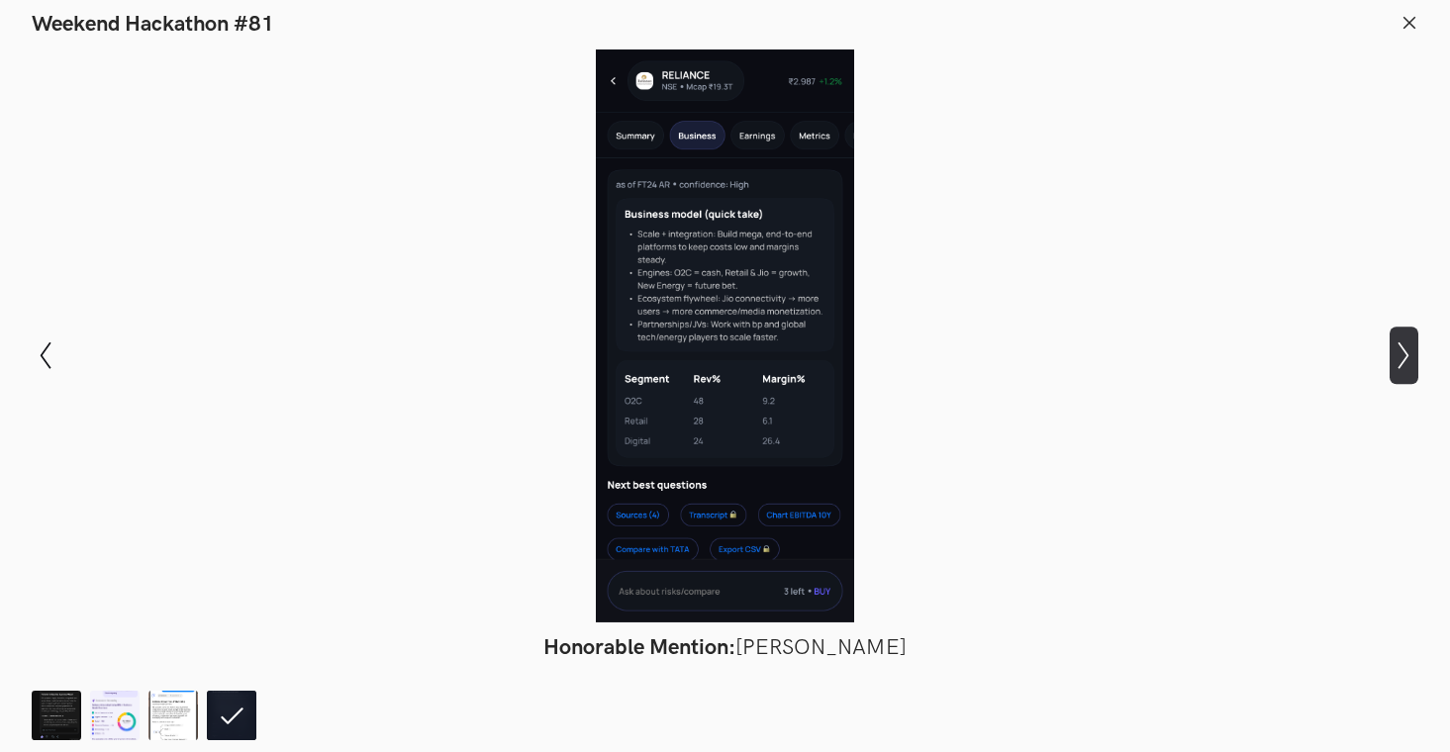
click at [1400, 359] on icon "Show next slide" at bounding box center [1403, 355] width 29 height 29
